Goal: Information Seeking & Learning: Learn about a topic

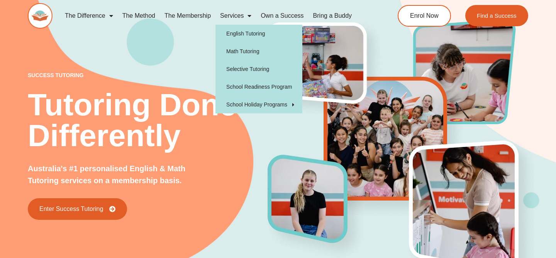
click at [238, 17] on link "Services" at bounding box center [235, 16] width 41 height 18
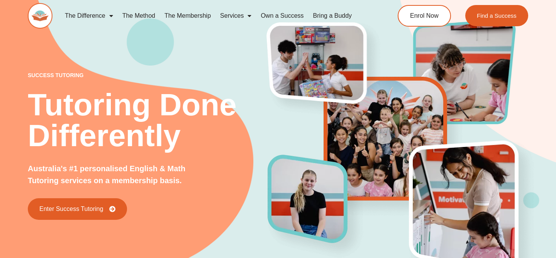
click at [238, 17] on link "Services" at bounding box center [235, 16] width 41 height 18
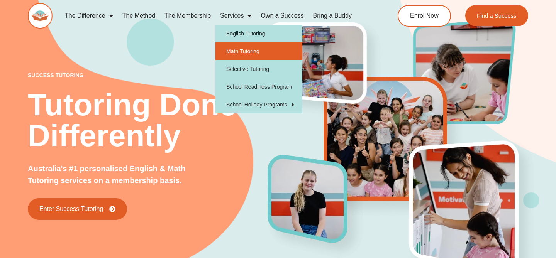
click at [243, 52] on link "Math Tutoring" at bounding box center [258, 51] width 87 height 18
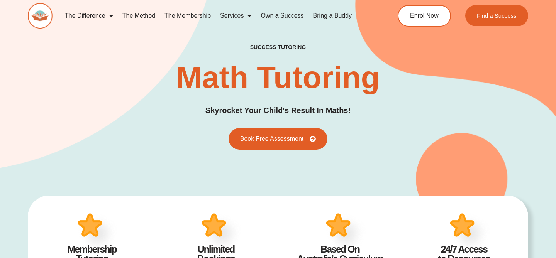
click at [246, 17] on span "Menu" at bounding box center [248, 16] width 8 height 14
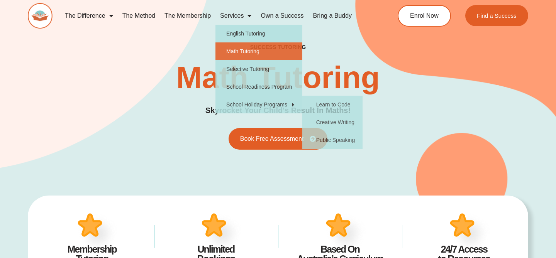
click at [174, 130] on div "success tutoring Math Tutoring Skyrocket Your Child's Result In Maths! Book Fre…" at bounding box center [278, 97] width 500 height 106
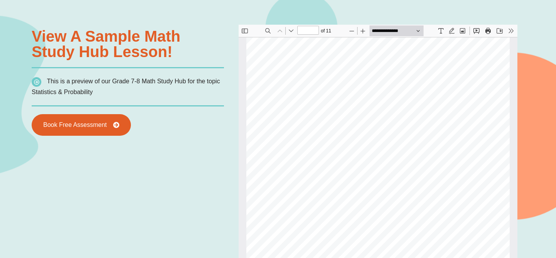
scroll to position [562, 0]
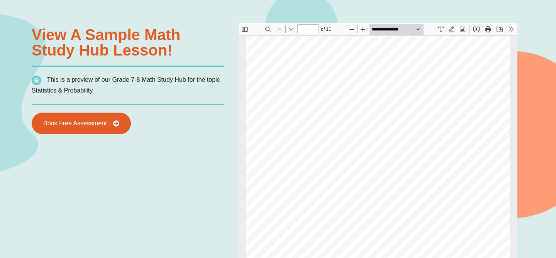
click at [439, 53] on div "Statistics & Probability • Lesson 7 Measures of centre & spread - Data can be s…" at bounding box center [377, 206] width 263 height 341
click at [407, 28] on select "**********" at bounding box center [396, 29] width 54 height 11
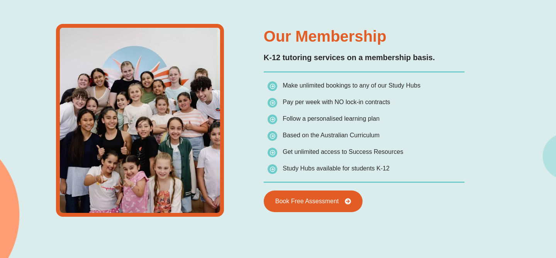
scroll to position [1044, 0]
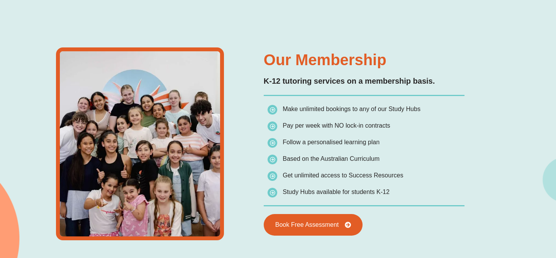
click at [285, 111] on span "Make unlimited bookings to any of our Study Hubs" at bounding box center [352, 109] width 138 height 7
drag, startPoint x: 285, startPoint y: 111, endPoint x: 404, endPoint y: 110, distance: 119.7
click at [404, 110] on span "Make unlimited bookings to any of our Study Hubs" at bounding box center [352, 109] width 138 height 7
click at [288, 125] on span "Pay per week with NO lock-in contracts" at bounding box center [336, 125] width 107 height 7
drag, startPoint x: 288, startPoint y: 125, endPoint x: 306, endPoint y: 125, distance: 18.1
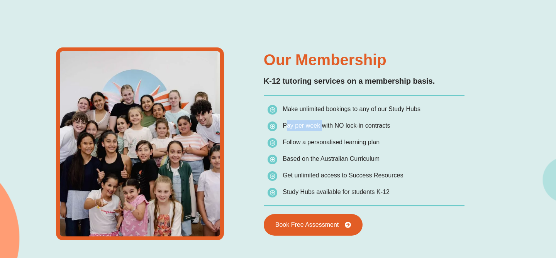
click at [306, 125] on span "Pay per week with NO lock-in contracts" at bounding box center [336, 125] width 107 height 7
click at [289, 144] on span "Follow a personalised learning plan" at bounding box center [331, 142] width 97 height 7
drag, startPoint x: 289, startPoint y: 144, endPoint x: 371, endPoint y: 147, distance: 82.3
click at [371, 147] on span "Follow a personalised learning plan" at bounding box center [323, 142] width 112 height 11
click at [291, 159] on span "Based on the Australian Curriculum" at bounding box center [331, 159] width 97 height 7
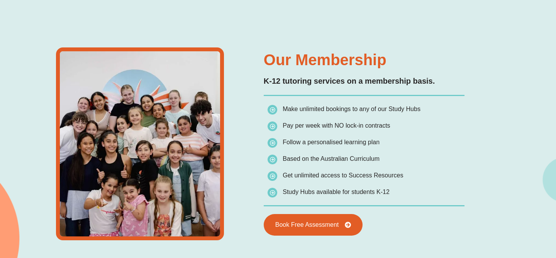
drag, startPoint x: 291, startPoint y: 159, endPoint x: 359, endPoint y: 159, distance: 67.5
click at [359, 159] on span "Based on the Australian Curriculum" at bounding box center [331, 159] width 97 height 7
click at [287, 172] on span "Get unlimited access to Success Resources" at bounding box center [343, 175] width 120 height 7
drag, startPoint x: 287, startPoint y: 172, endPoint x: 389, endPoint y: 177, distance: 102.4
click at [389, 178] on span "Get unlimited access to Success Resources" at bounding box center [343, 175] width 120 height 7
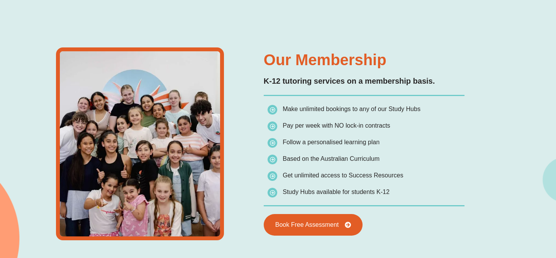
click at [290, 193] on span "Study Hubs available for students K-12" at bounding box center [336, 192] width 107 height 7
drag, startPoint x: 290, startPoint y: 193, endPoint x: 386, endPoint y: 196, distance: 96.5
click at [386, 196] on span "Study Hubs available for students K-12" at bounding box center [328, 192] width 122 height 11
click at [480, 196] on div "Our Membership K-12 tutoring services on a membership basis. Make unlimited boo…" at bounding box center [278, 154] width 556 height 346
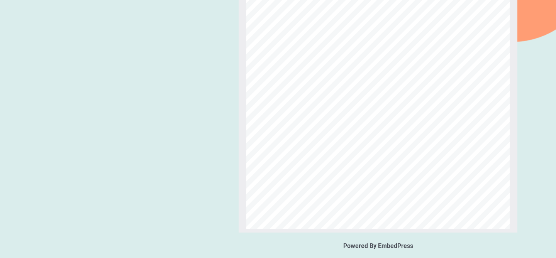
scroll to position [717, 0]
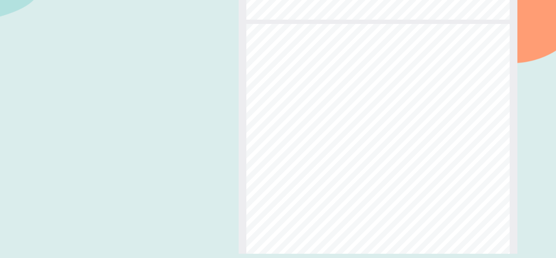
type input "*"
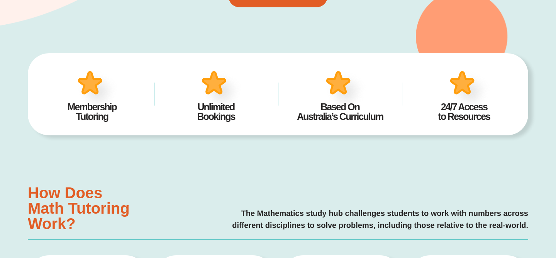
scroll to position [0, 0]
